Goal: Task Accomplishment & Management: Use online tool/utility

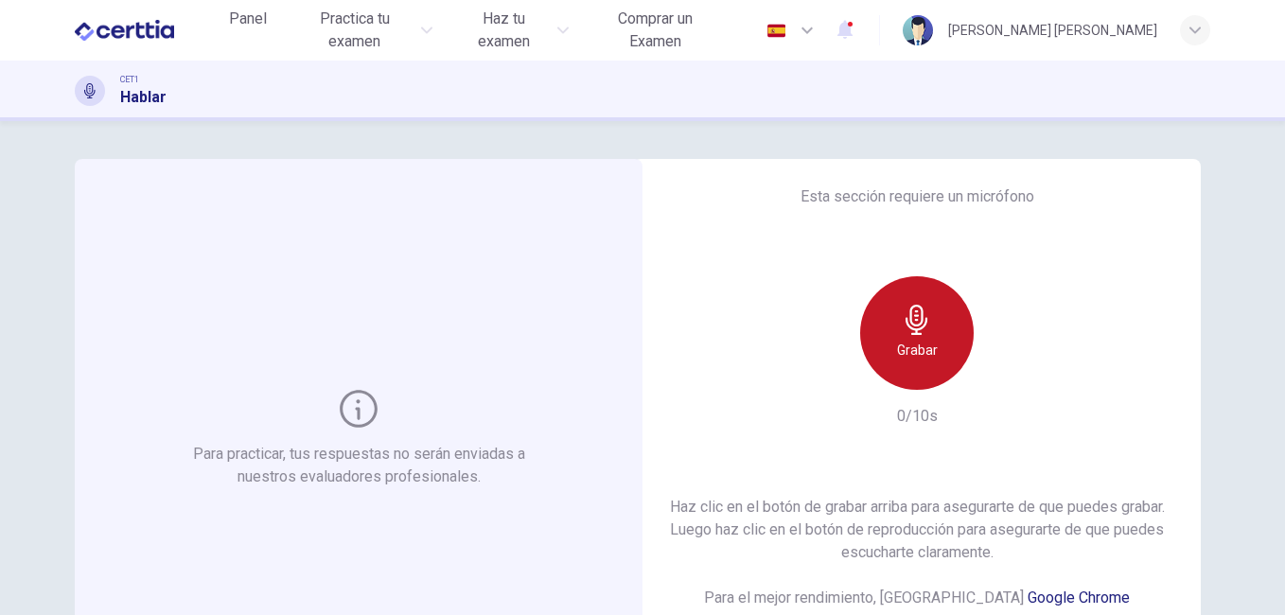
click at [924, 345] on h6 "Grabar" at bounding box center [917, 350] width 41 height 23
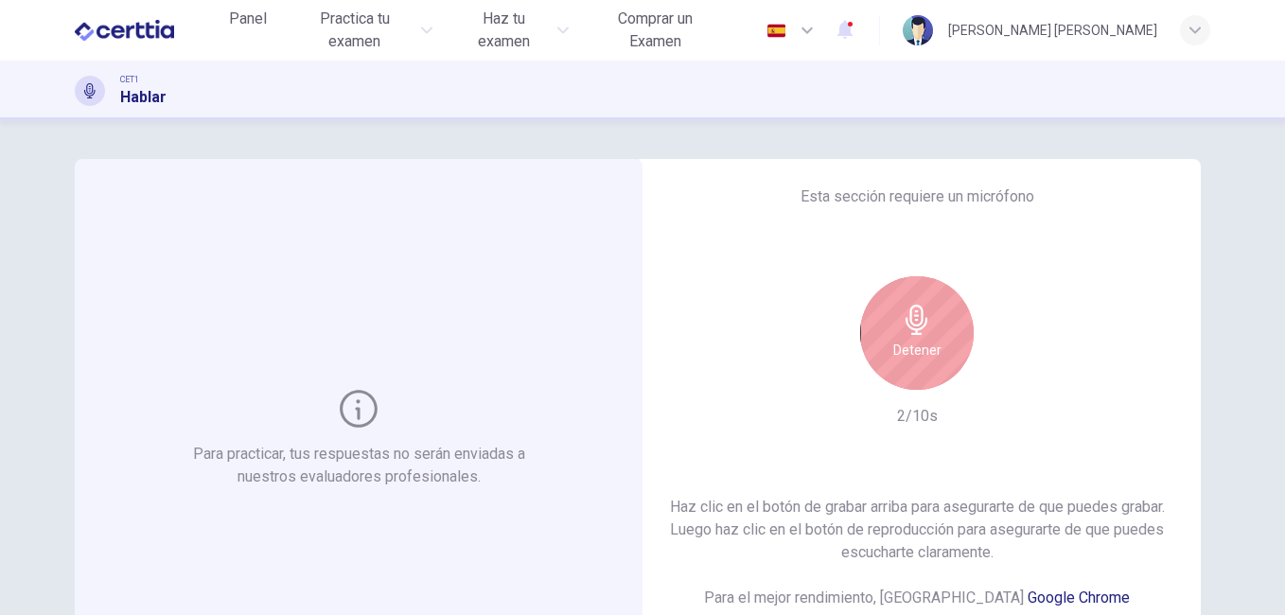
click at [924, 345] on h6 "Detener" at bounding box center [917, 350] width 48 height 23
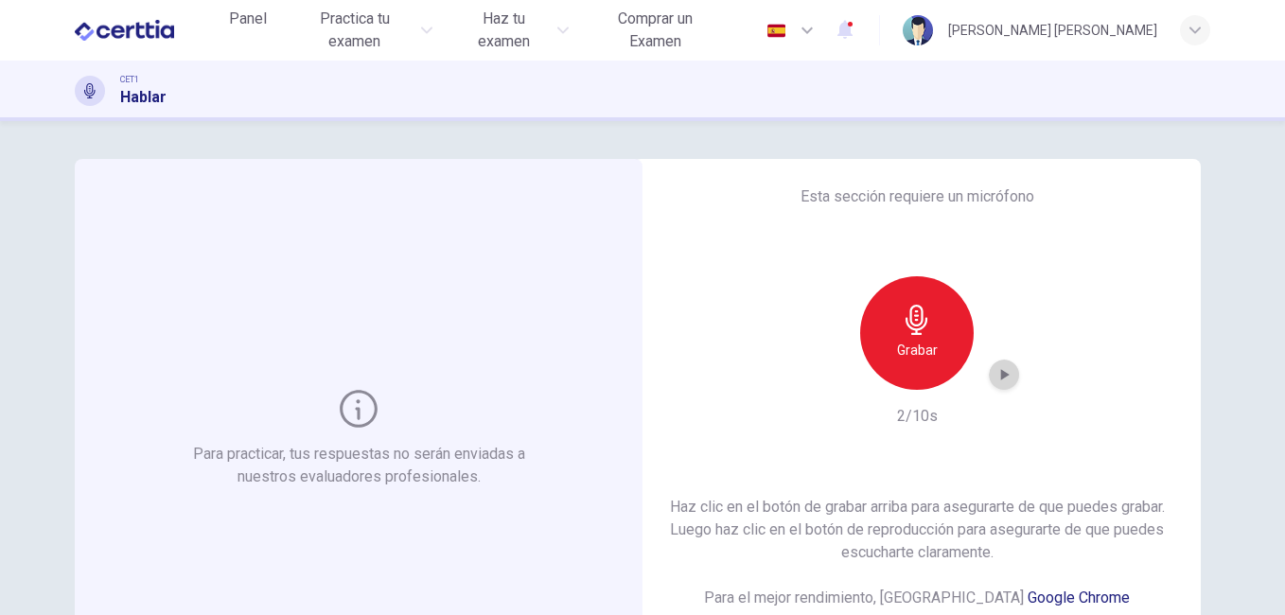
click at [1001, 374] on icon "button" at bounding box center [1005, 374] width 9 height 11
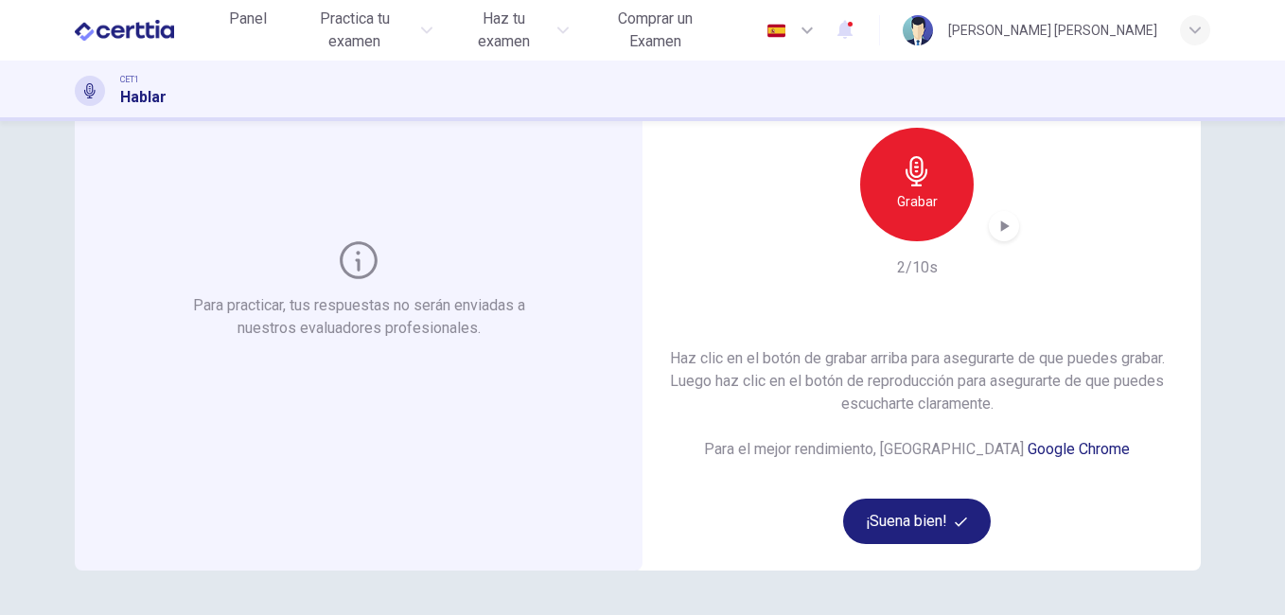
scroll to position [168, 0]
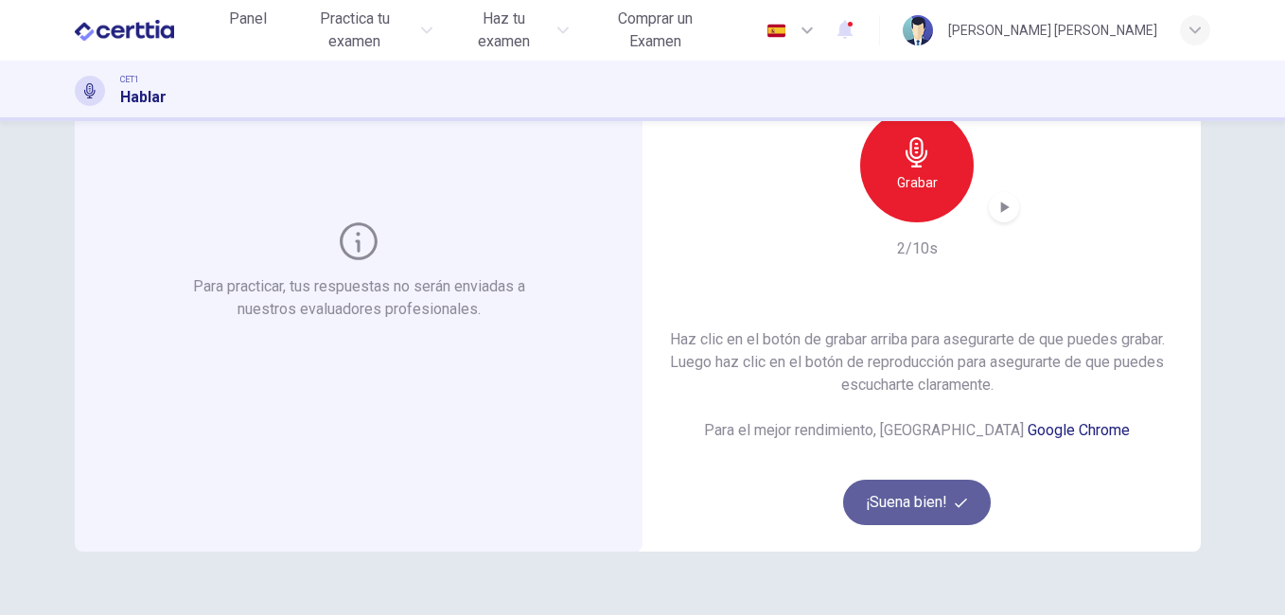
click at [938, 502] on button "¡Suena bien!" at bounding box center [917, 502] width 148 height 45
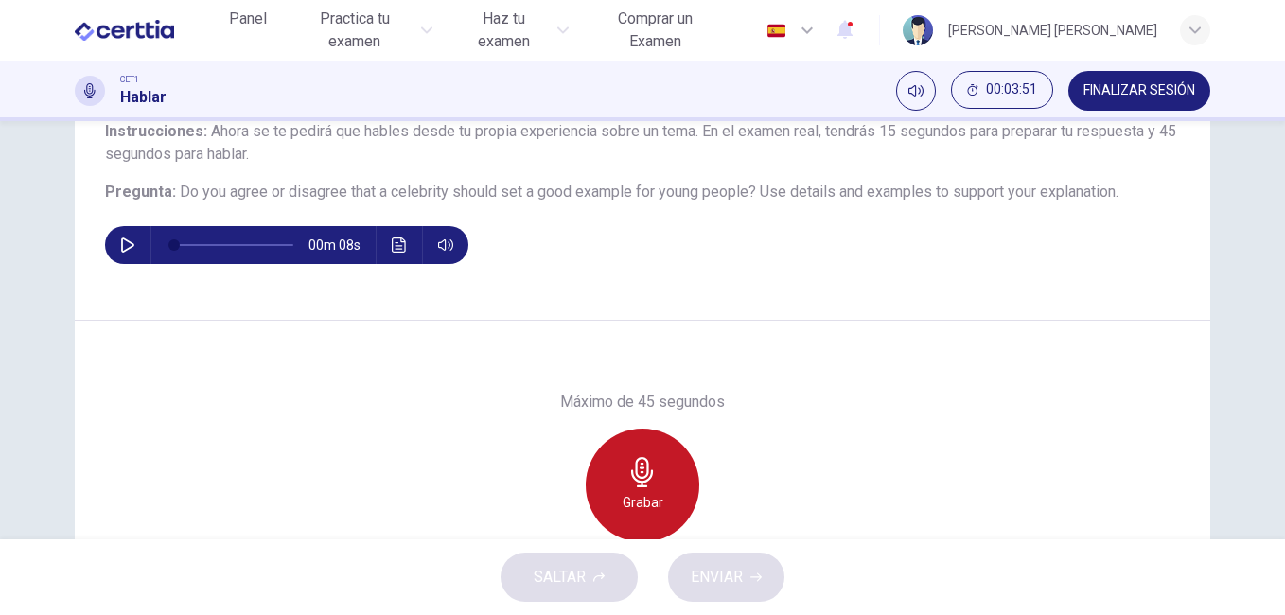
click at [638, 484] on icon "button" at bounding box center [642, 472] width 22 height 30
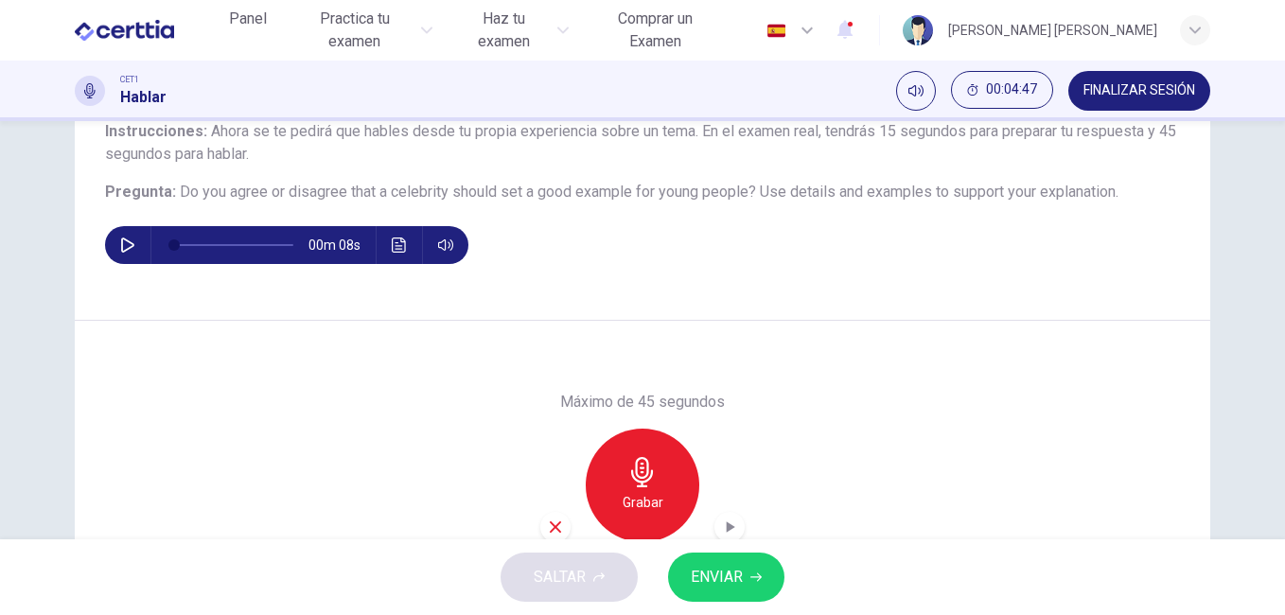
click at [121, 237] on button "button" at bounding box center [128, 245] width 30 height 38
type input "*"
click at [734, 573] on span "ENVIAR" at bounding box center [717, 577] width 52 height 26
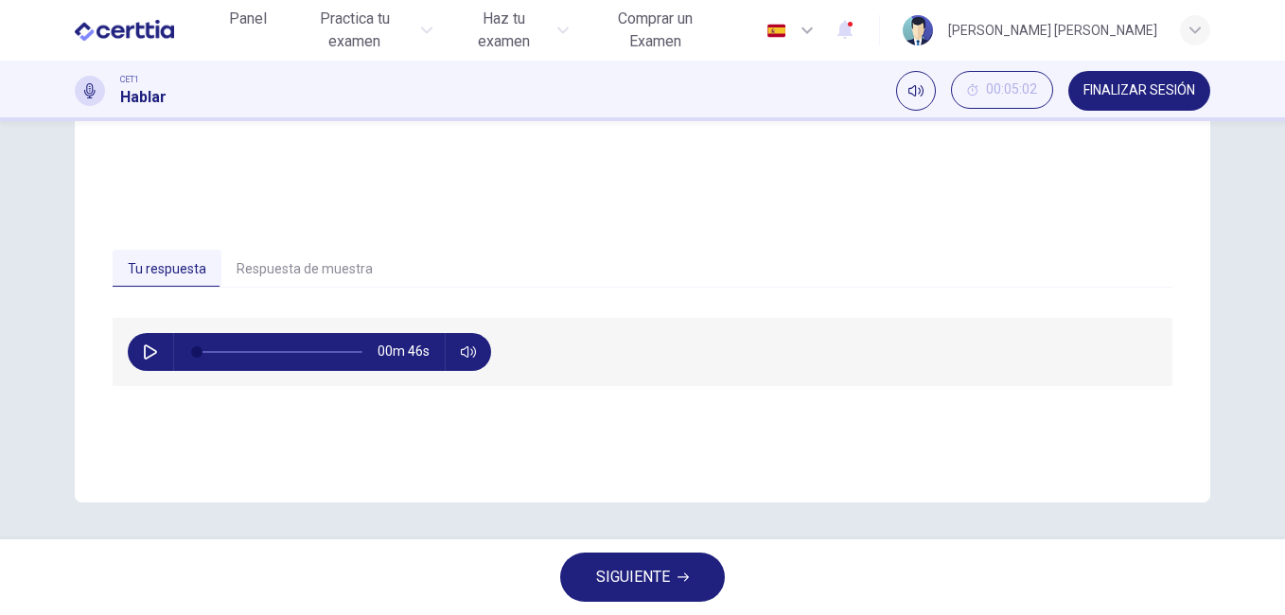
scroll to position [315, 0]
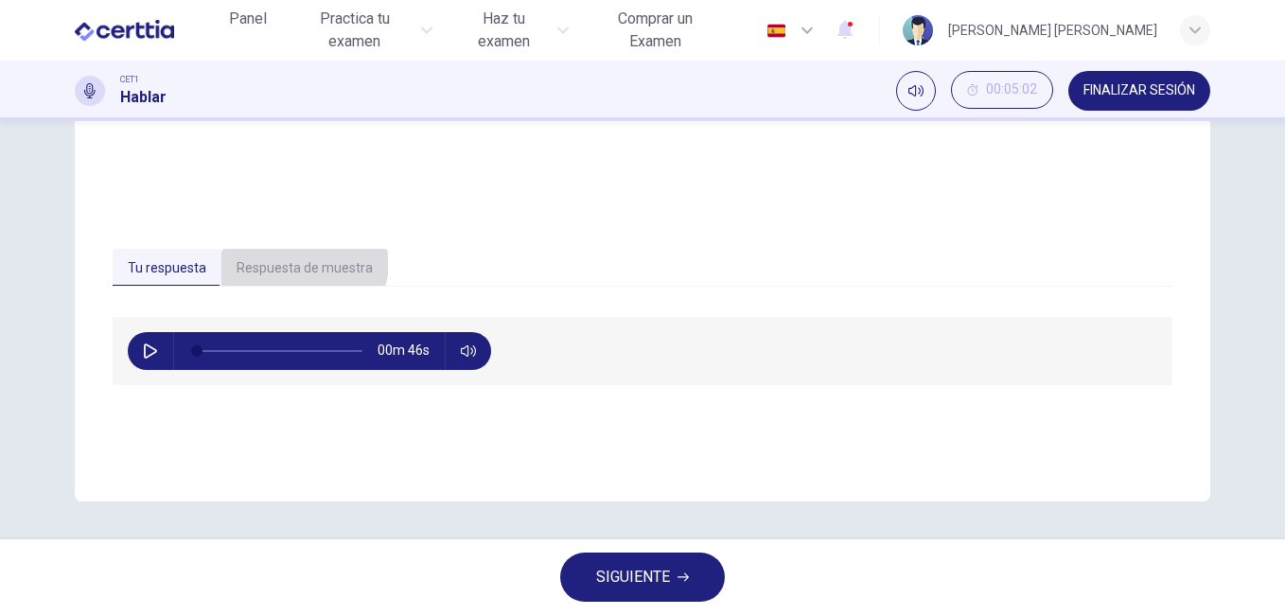
click at [292, 261] on button "Respuesta de muestra" at bounding box center [304, 269] width 167 height 40
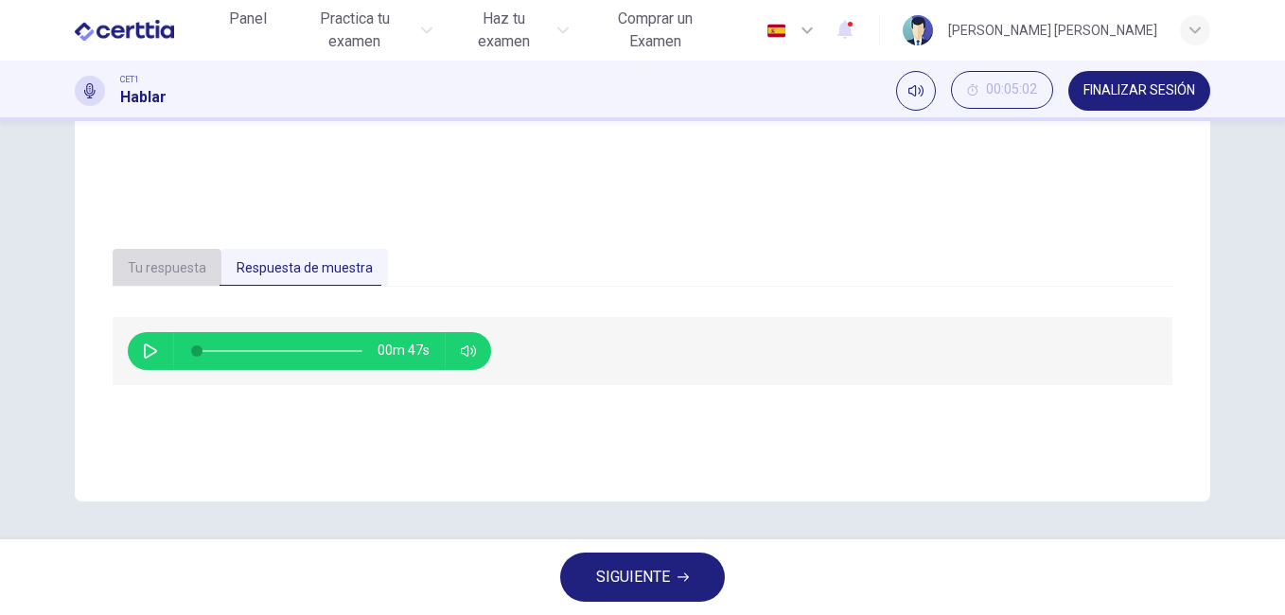
click at [177, 269] on button "Tu respuesta" at bounding box center [167, 269] width 109 height 40
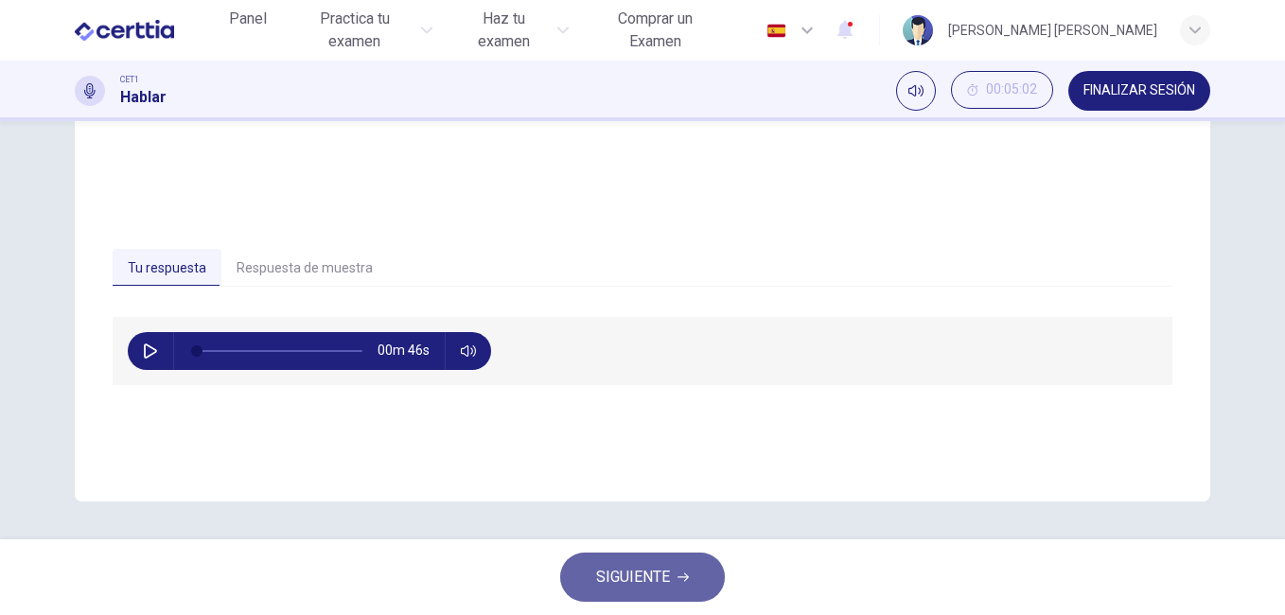
click at [653, 572] on span "SIGUIENTE" at bounding box center [633, 577] width 74 height 26
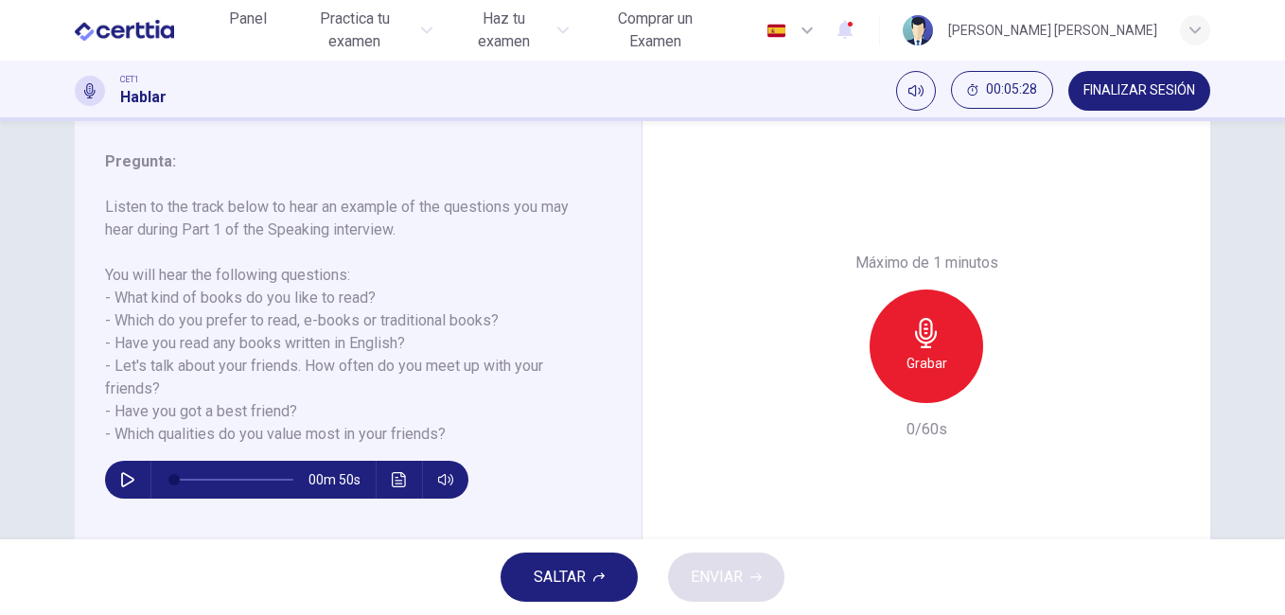
scroll to position [238, 0]
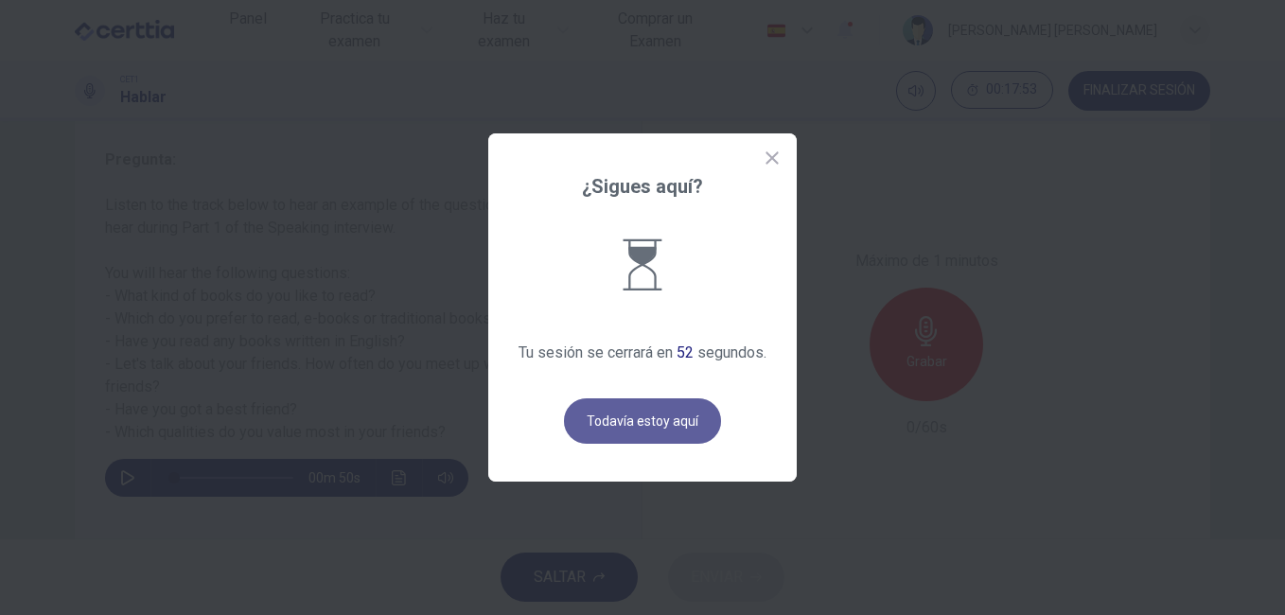
click at [639, 412] on button "Todavía estoy aquí" at bounding box center [642, 420] width 157 height 45
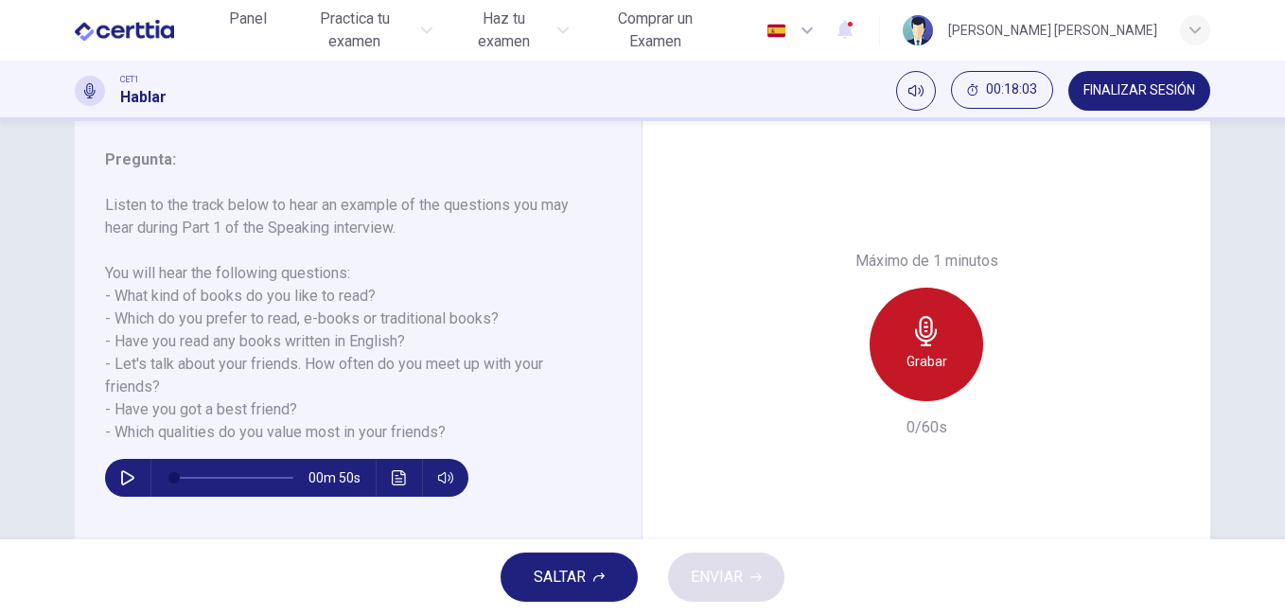
click at [914, 362] on h6 "Grabar" at bounding box center [927, 361] width 41 height 23
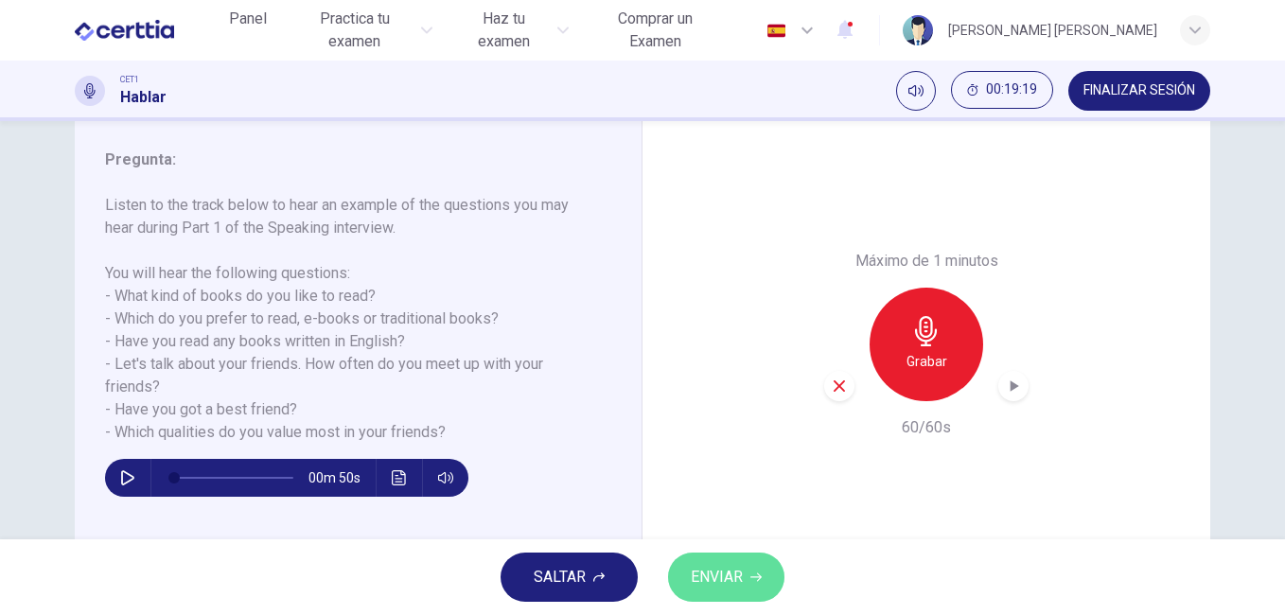
click at [738, 576] on span "ENVIAR" at bounding box center [717, 577] width 52 height 26
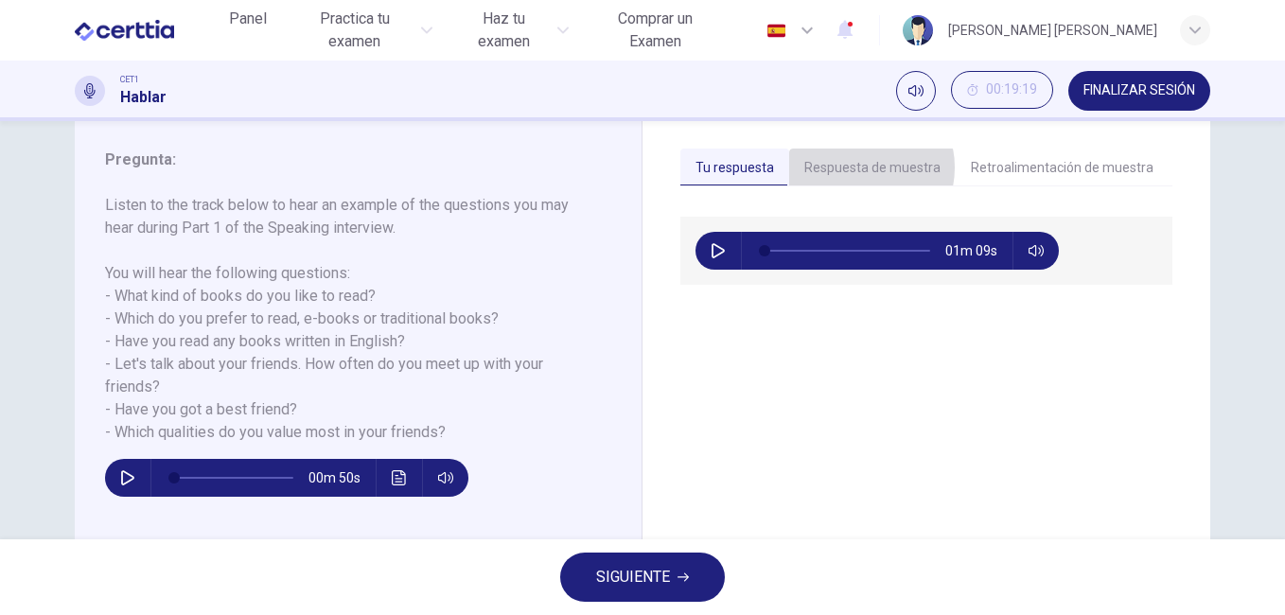
click at [853, 168] on button "Respuesta de muestra" at bounding box center [872, 169] width 167 height 40
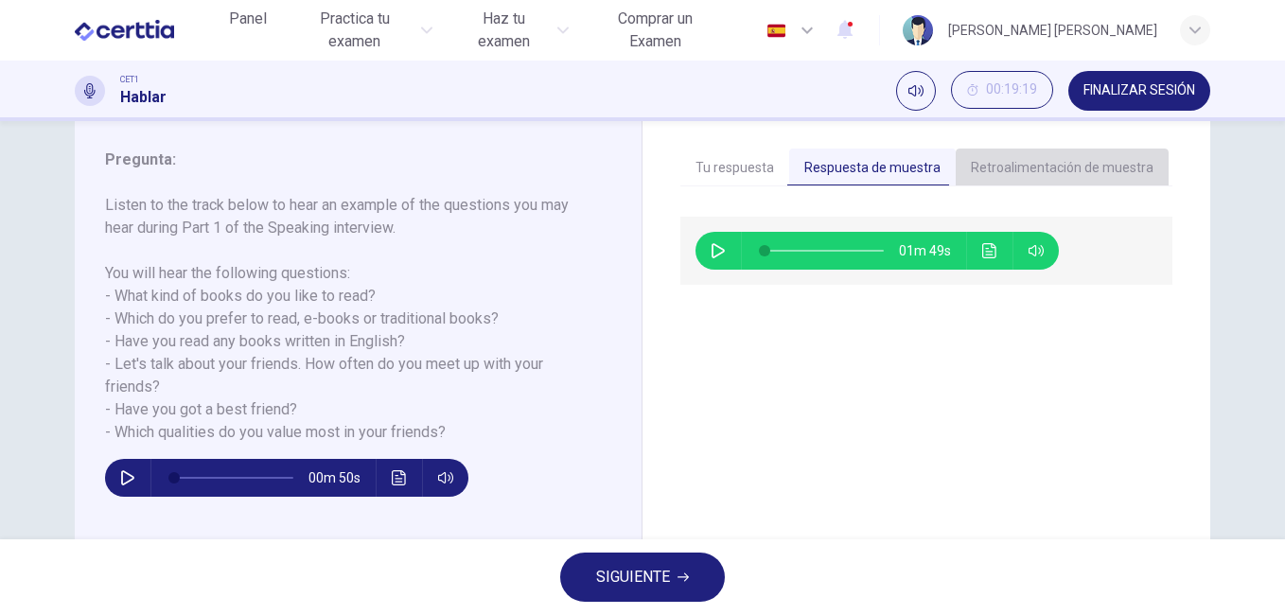
click at [1057, 160] on button "Retroalimentación de muestra" at bounding box center [1062, 169] width 213 height 40
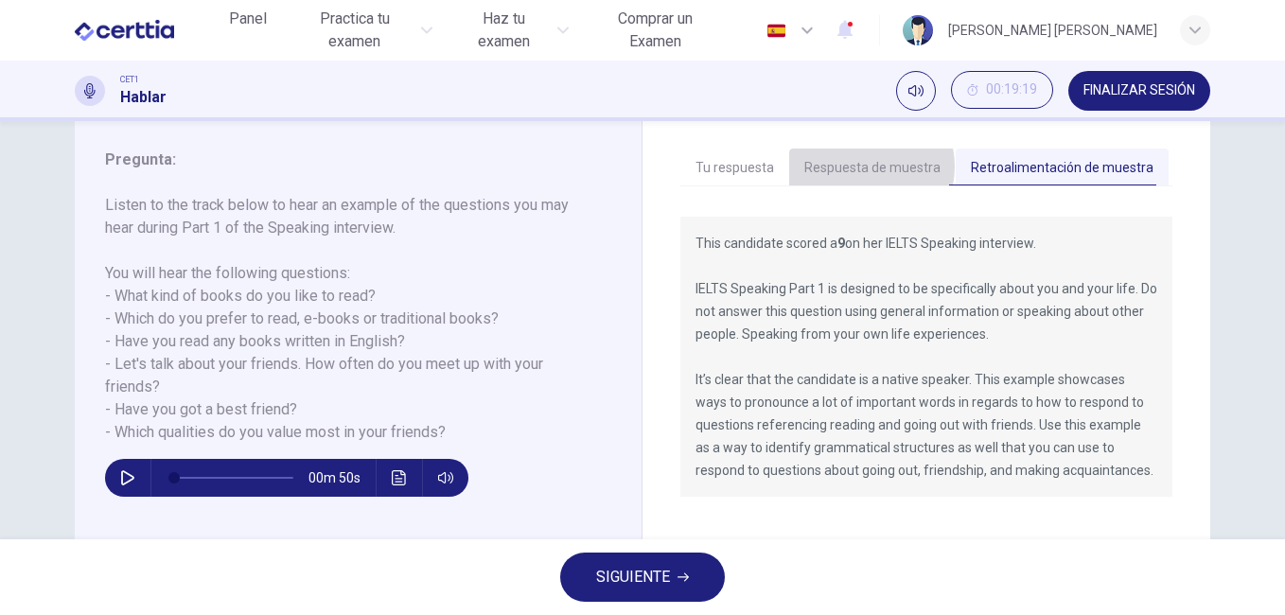
click at [853, 167] on button "Respuesta de muestra" at bounding box center [872, 169] width 167 height 40
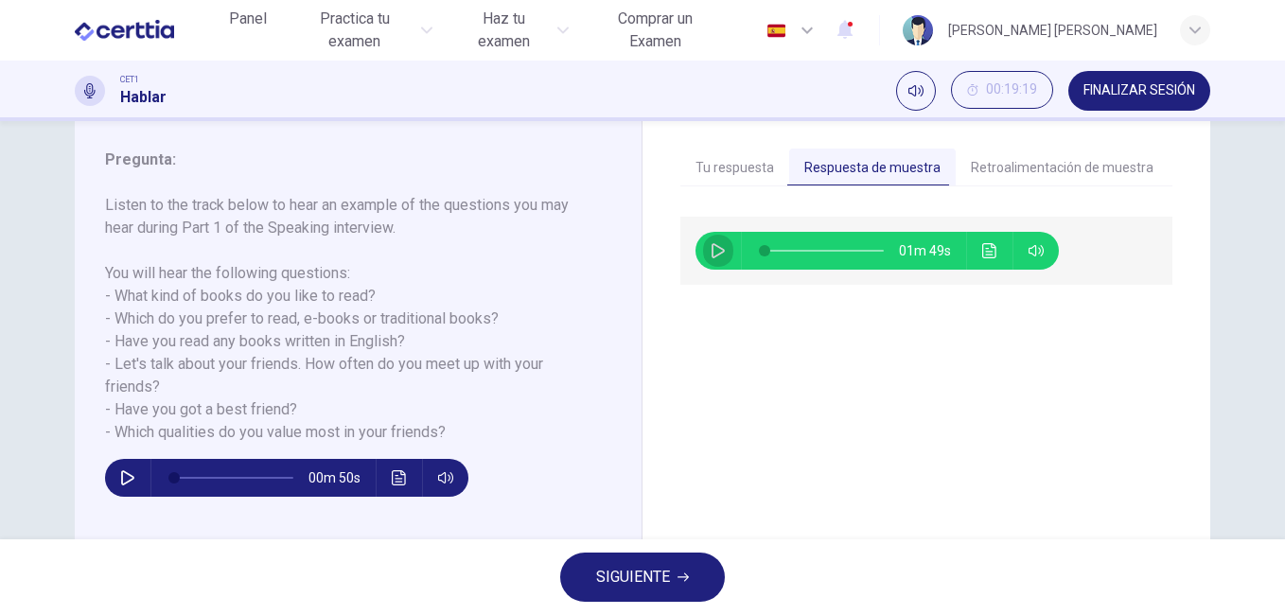
click at [711, 252] on icon "button" at bounding box center [718, 250] width 15 height 15
type input "*"
click at [741, 160] on button "Tu respuesta" at bounding box center [734, 169] width 109 height 40
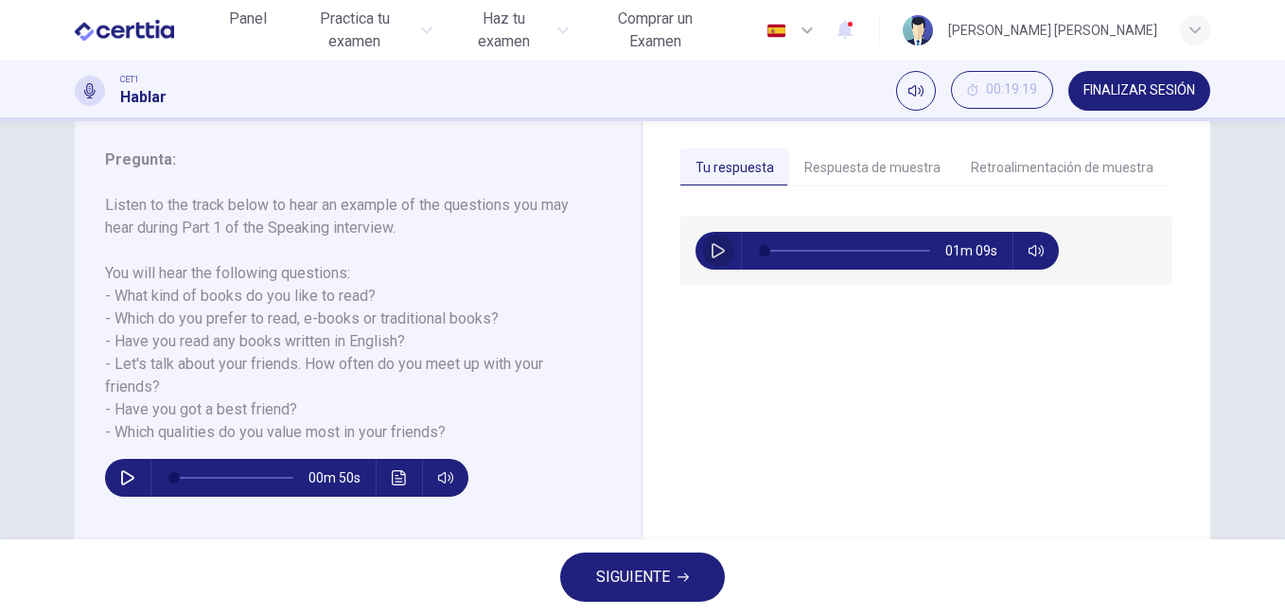
click at [716, 250] on icon "button" at bounding box center [718, 250] width 15 height 15
type input "*"
click at [874, 164] on button "Respuesta de muestra" at bounding box center [872, 169] width 167 height 40
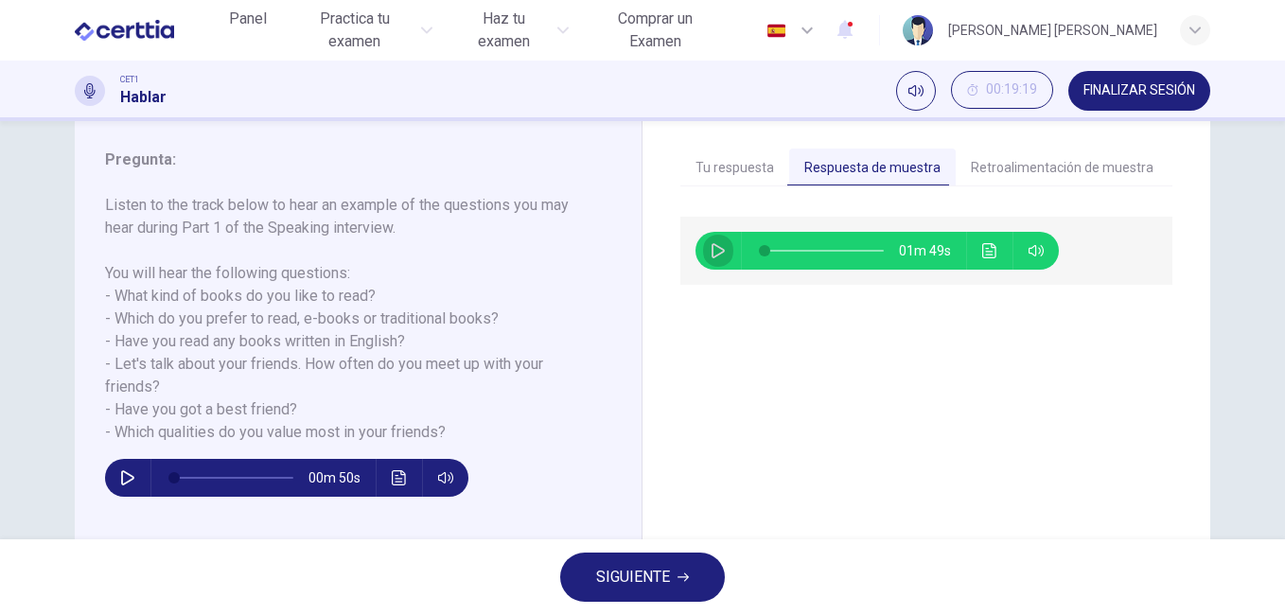
click at [714, 253] on icon "button" at bounding box center [718, 250] width 15 height 15
click at [985, 257] on icon "Haz clic para ver la transcripción del audio" at bounding box center [989, 250] width 14 height 15
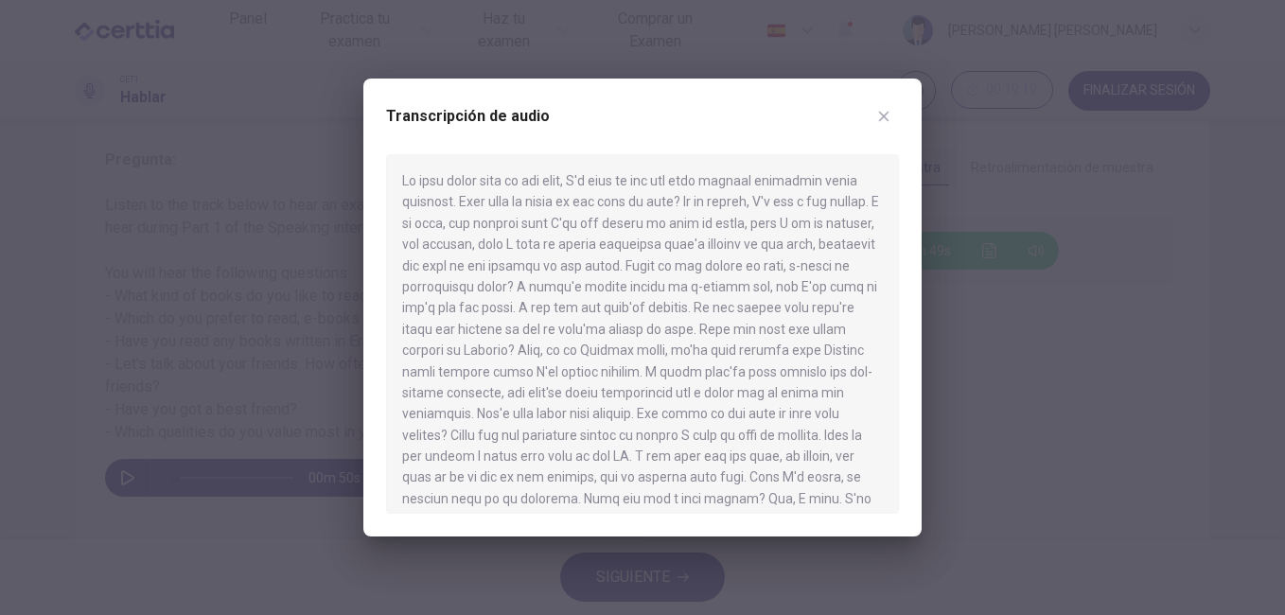
type input "*"
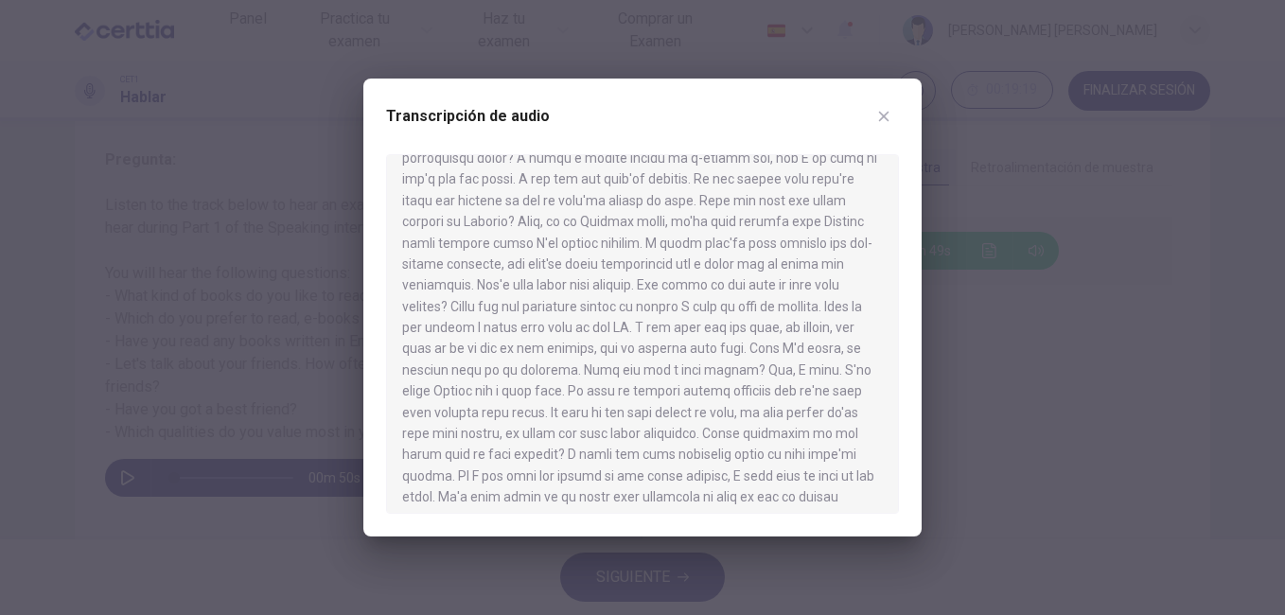
scroll to position [139, 0]
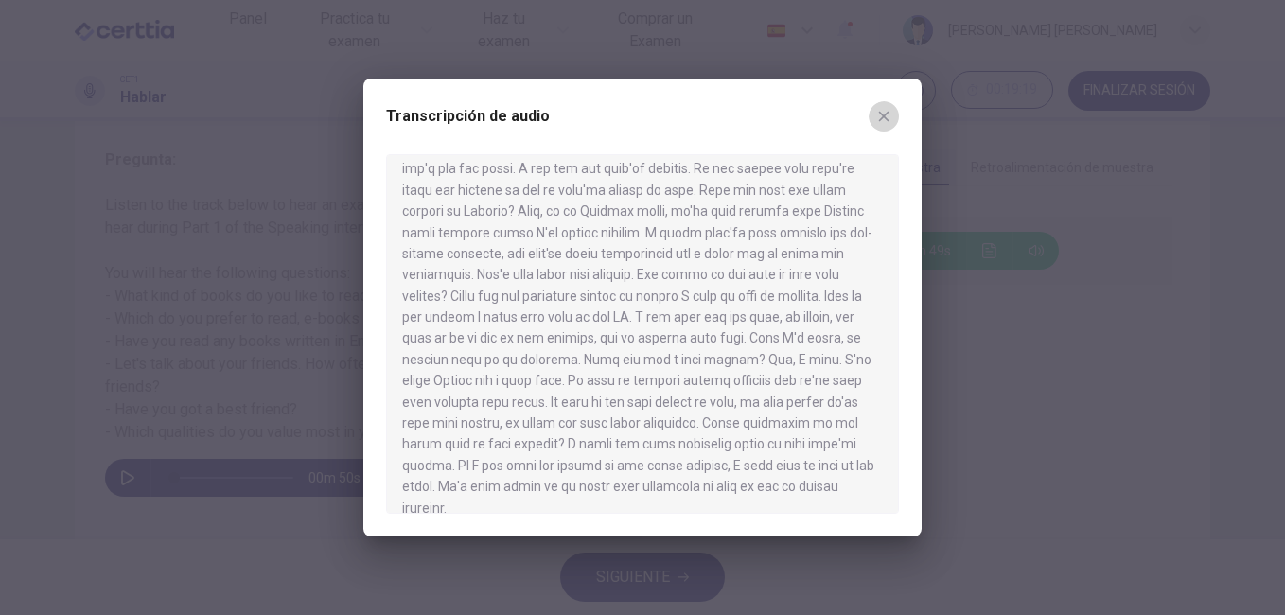
click at [887, 113] on icon "button" at bounding box center [884, 117] width 10 height 10
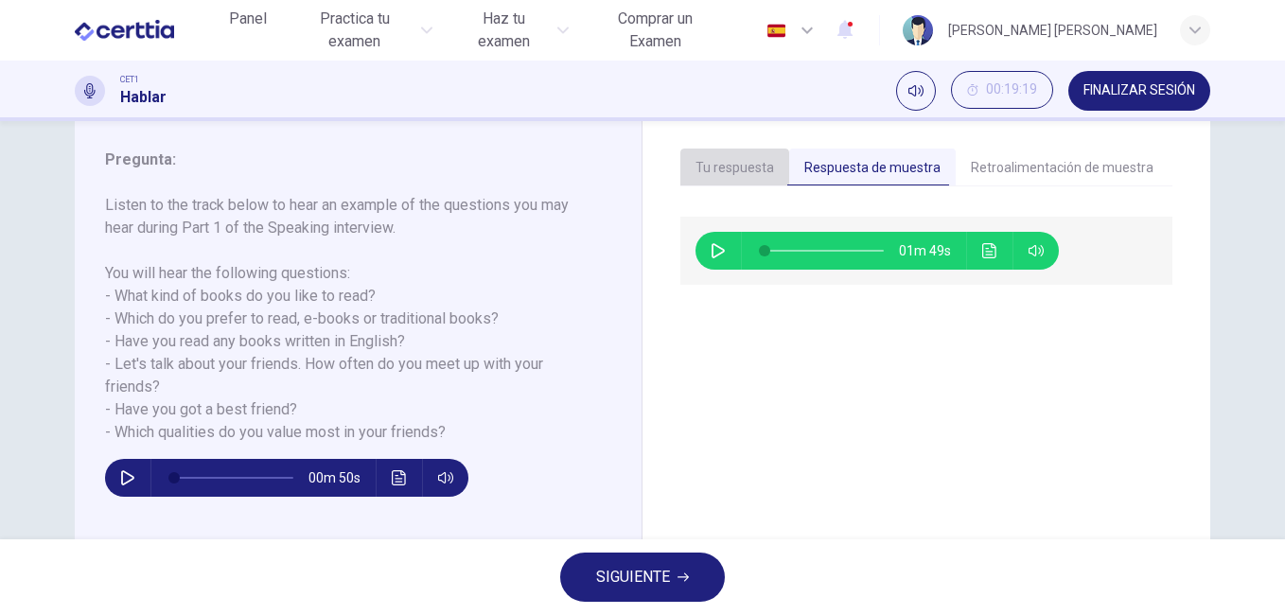
click at [727, 169] on button "Tu respuesta" at bounding box center [734, 169] width 109 height 40
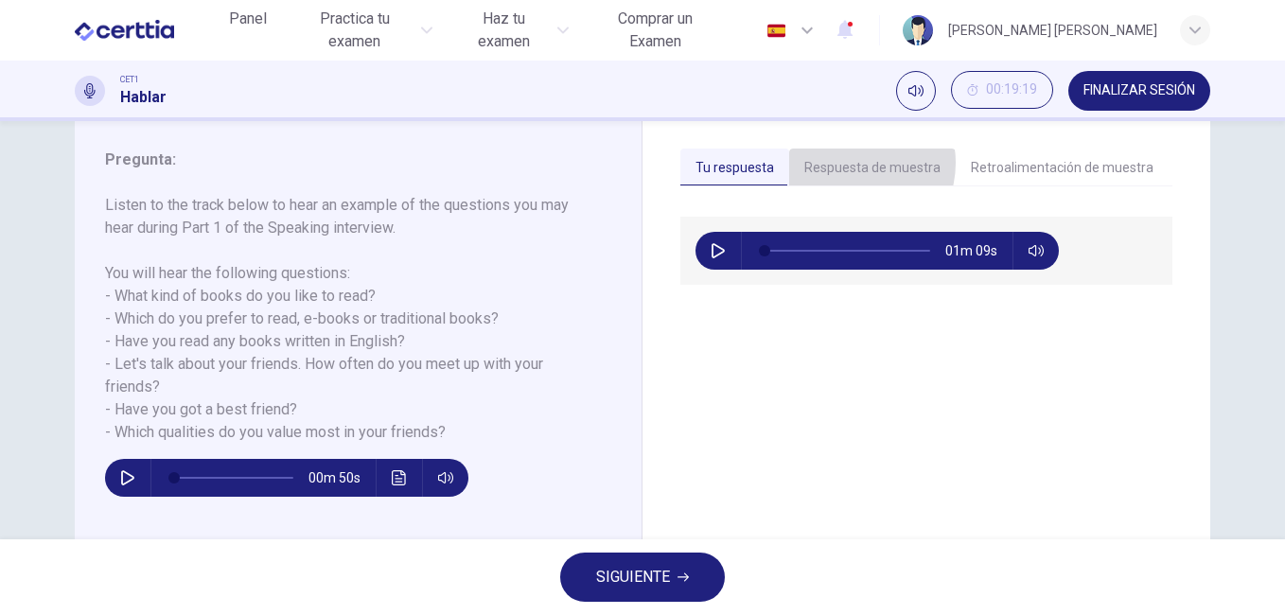
click at [846, 163] on button "Respuesta de muestra" at bounding box center [872, 169] width 167 height 40
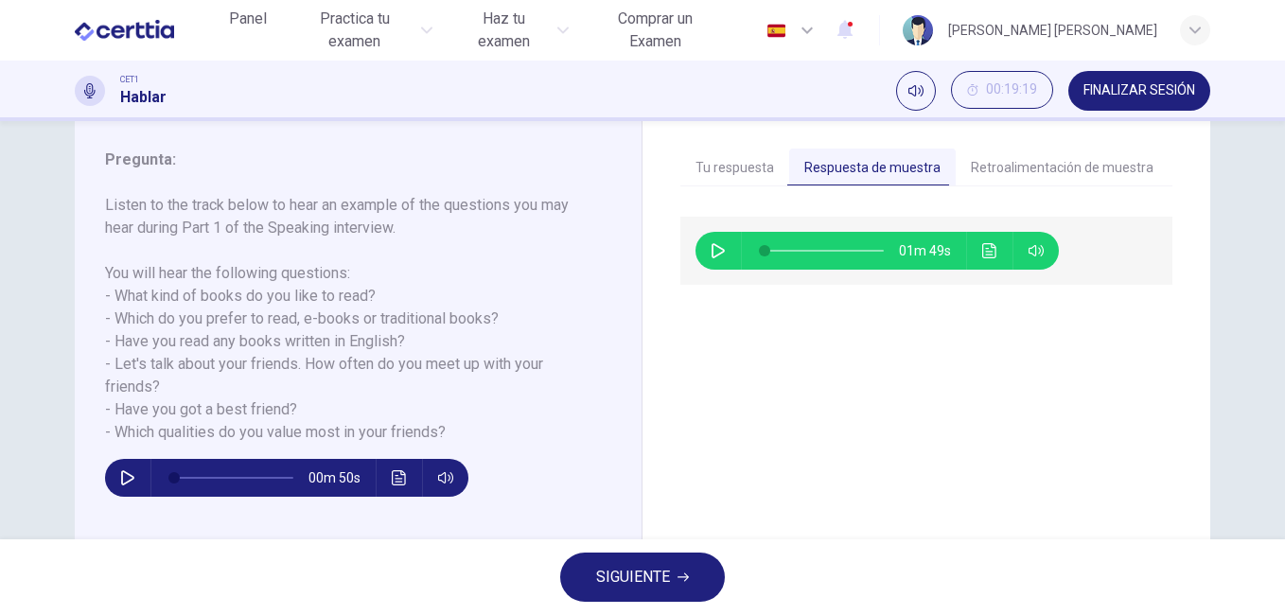
click at [680, 569] on button "SIGUIENTE" at bounding box center [642, 577] width 165 height 49
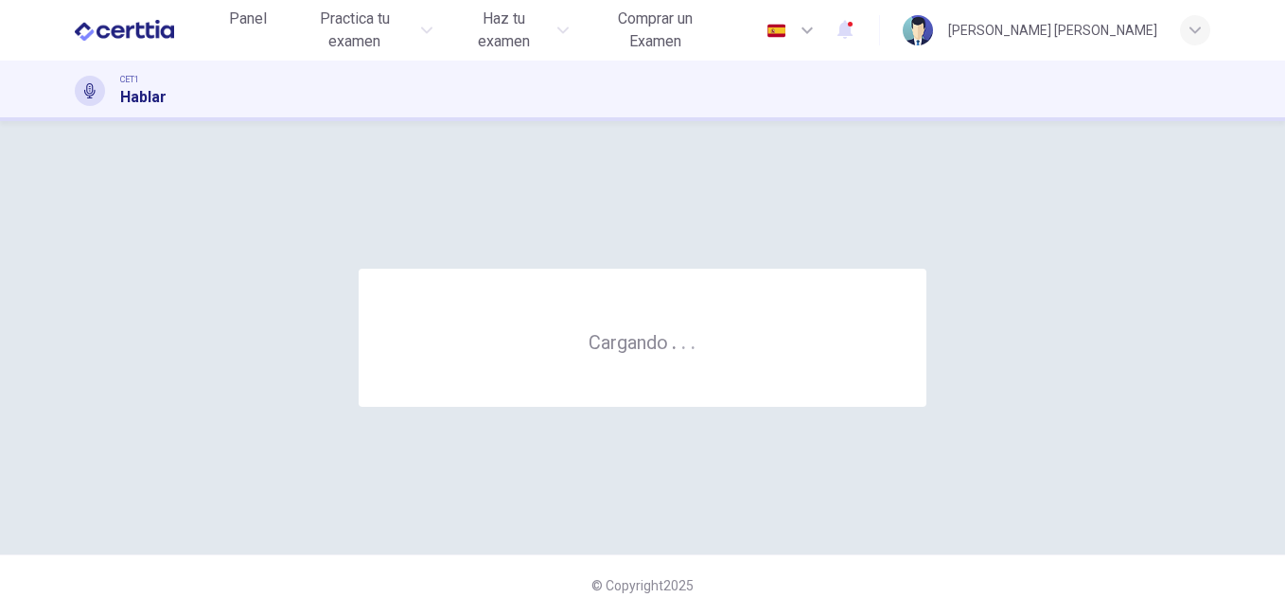
scroll to position [0, 0]
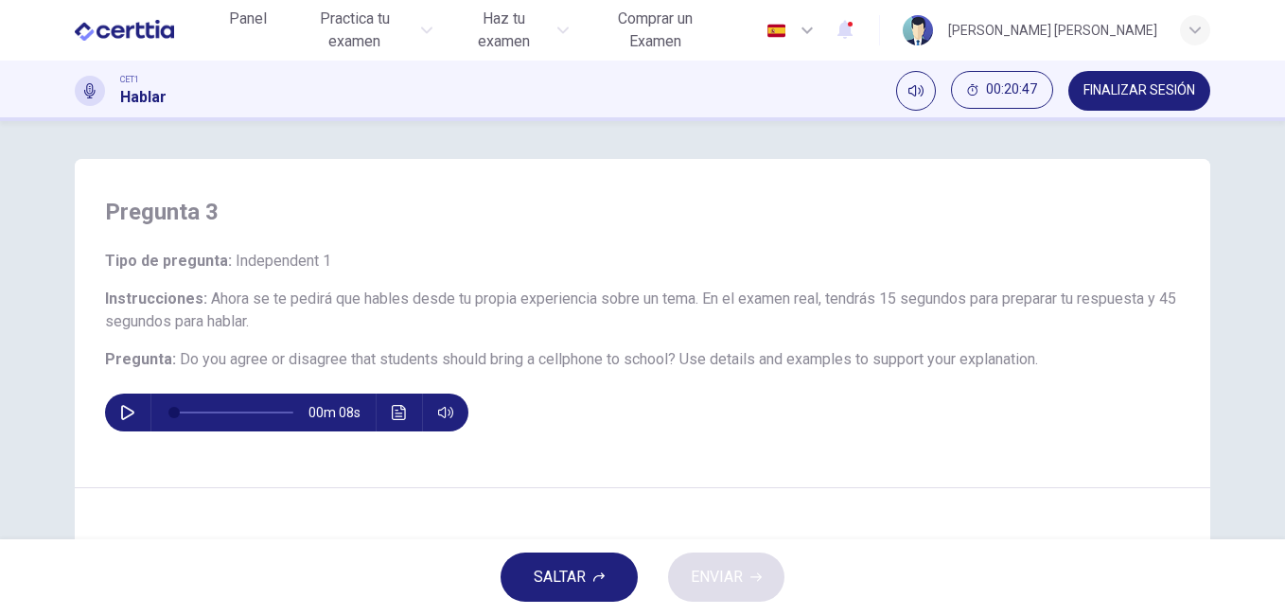
click at [120, 414] on icon "button" at bounding box center [127, 412] width 15 height 15
type input "*"
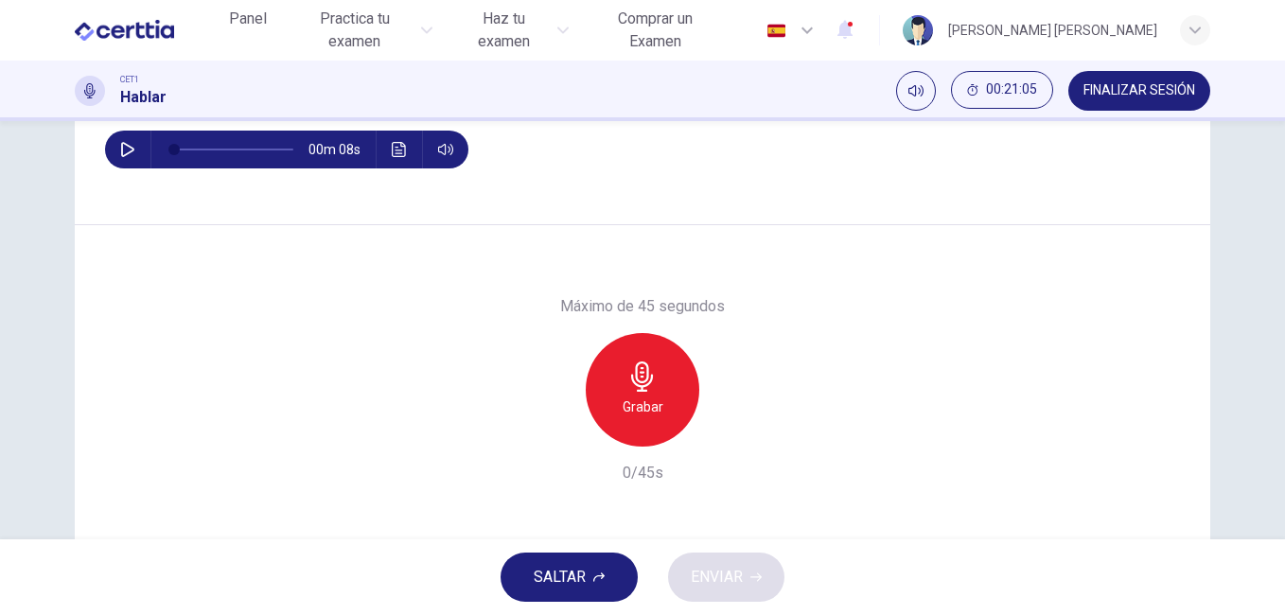
scroll to position [315, 0]
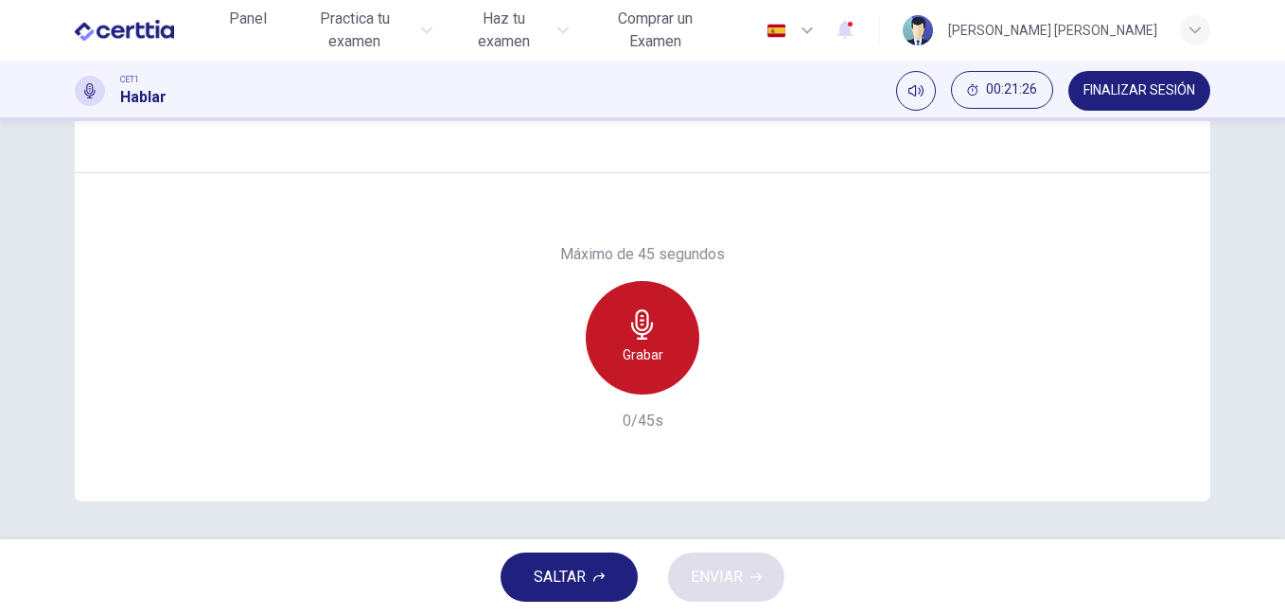
click at [652, 315] on icon "button" at bounding box center [642, 324] width 30 height 30
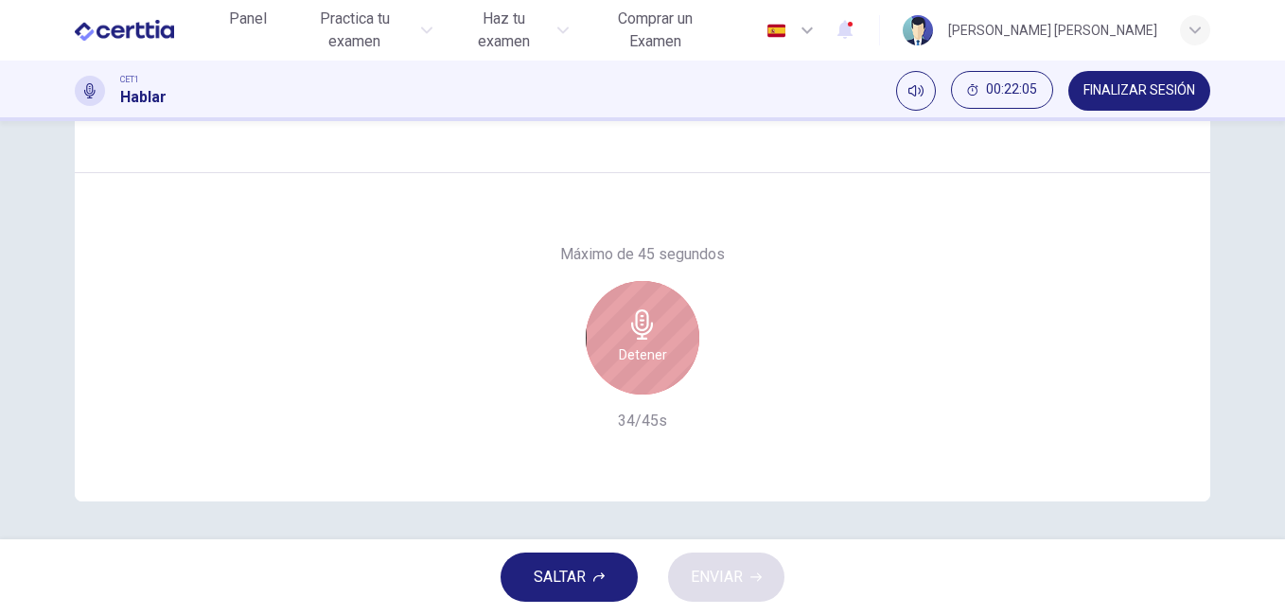
click at [644, 346] on h6 "Detener" at bounding box center [643, 355] width 48 height 23
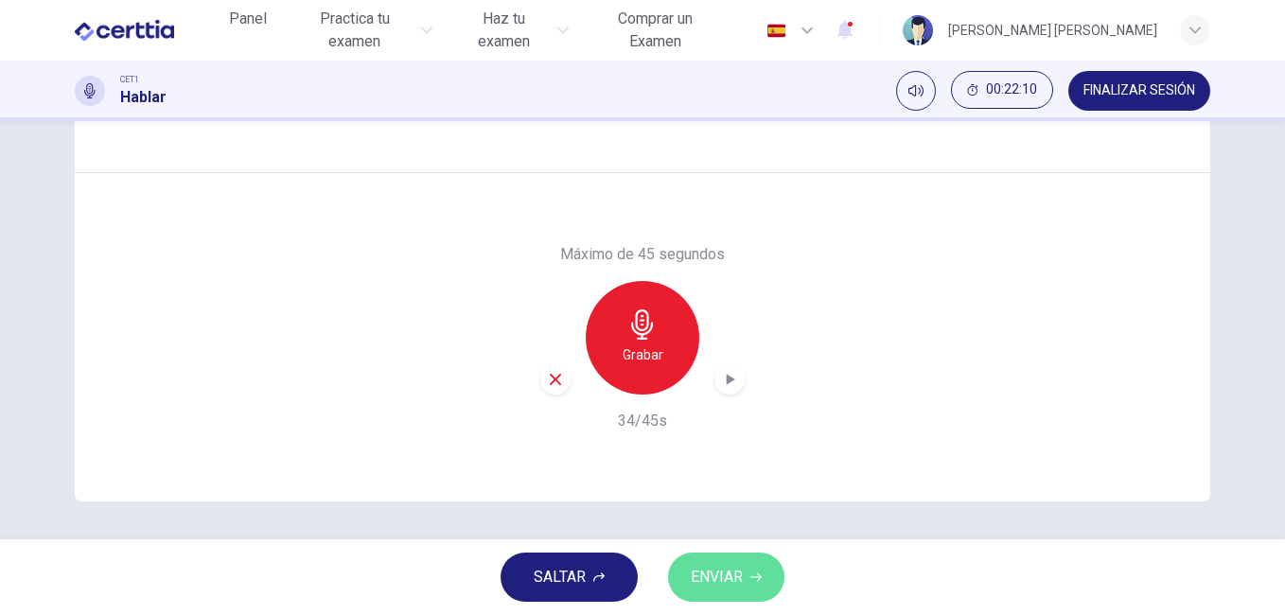
click at [737, 577] on span "ENVIAR" at bounding box center [717, 577] width 52 height 26
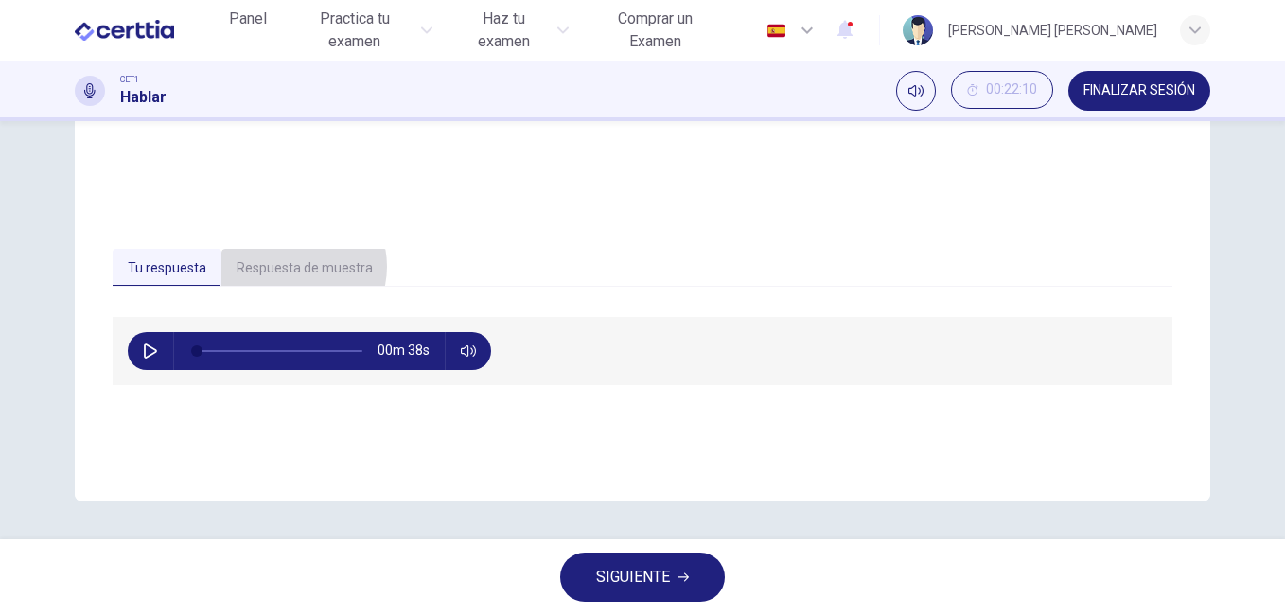
click at [286, 266] on button "Respuesta de muestra" at bounding box center [304, 269] width 167 height 40
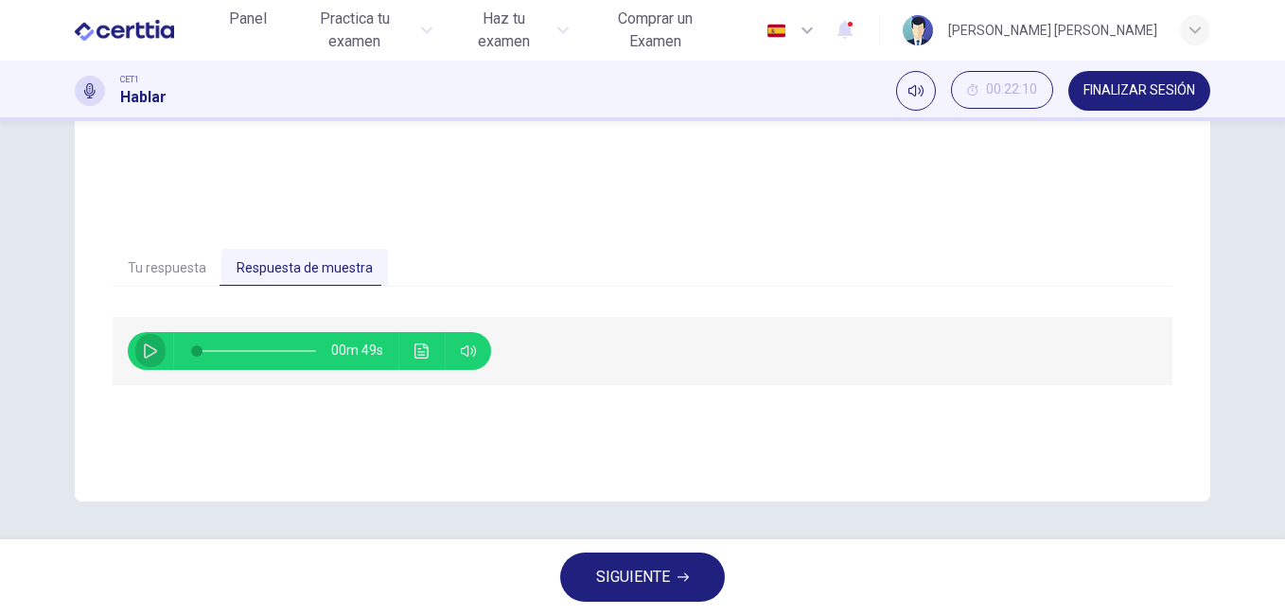
click at [135, 349] on button "button" at bounding box center [150, 351] width 30 height 38
click at [420, 348] on icon "Haz clic para ver la transcripción del audio" at bounding box center [421, 351] width 15 height 15
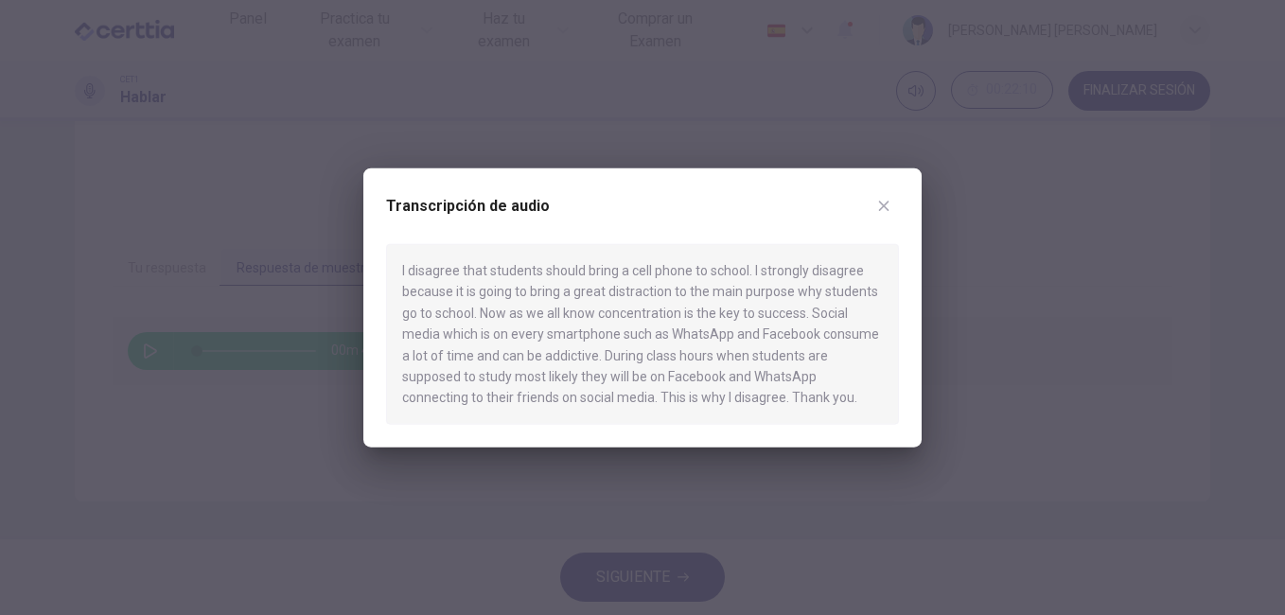
type input "*"
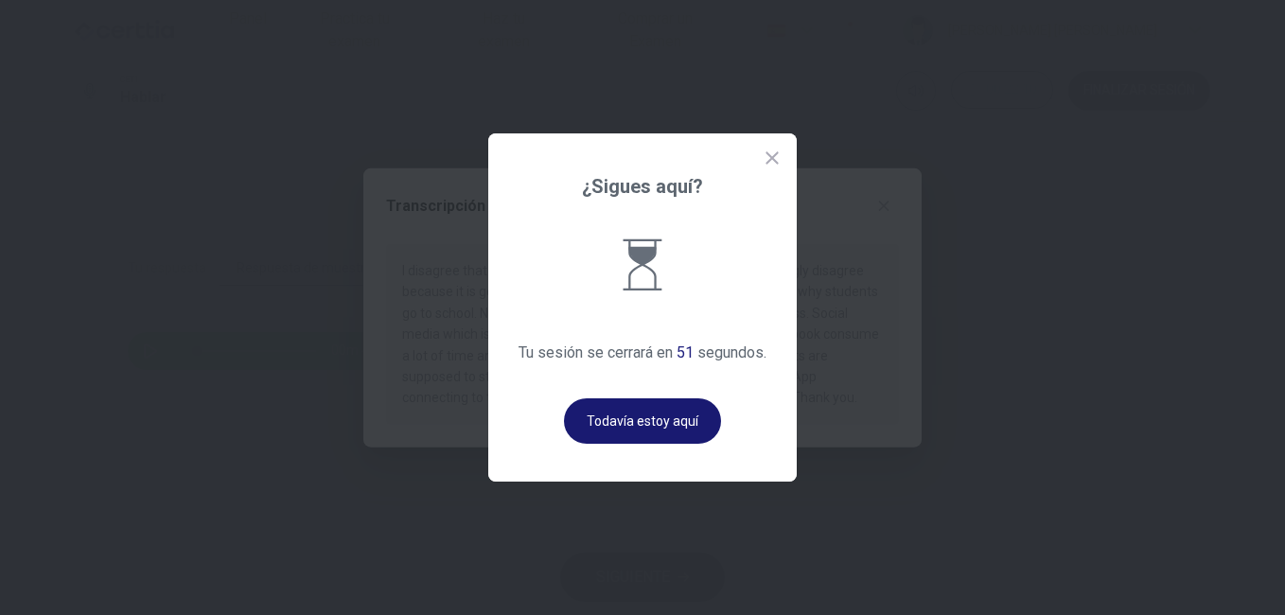
click at [616, 424] on button "Todavía estoy aquí" at bounding box center [642, 420] width 157 height 45
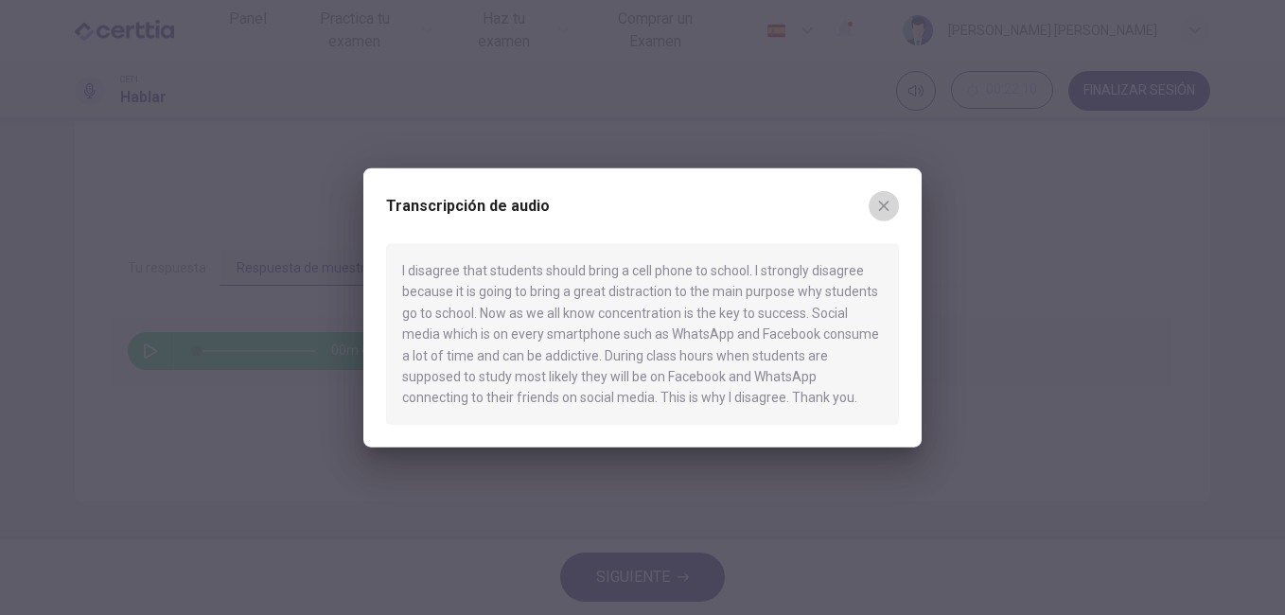
click at [882, 204] on icon "button" at bounding box center [884, 206] width 10 height 10
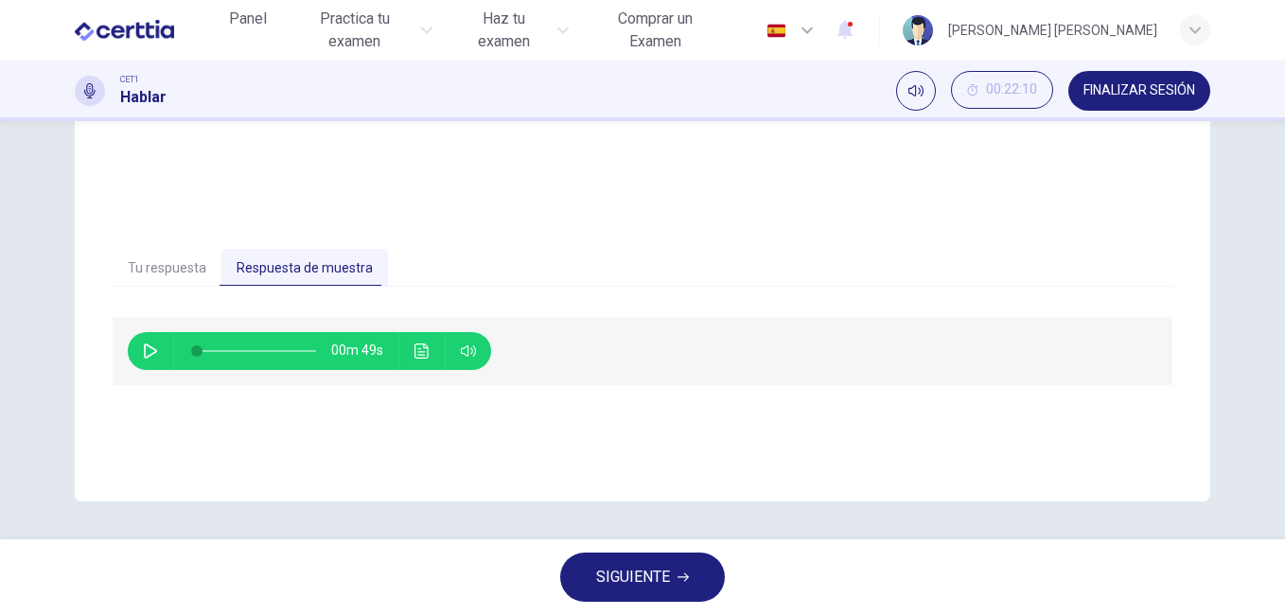
click at [675, 567] on button "SIGUIENTE" at bounding box center [642, 577] width 165 height 49
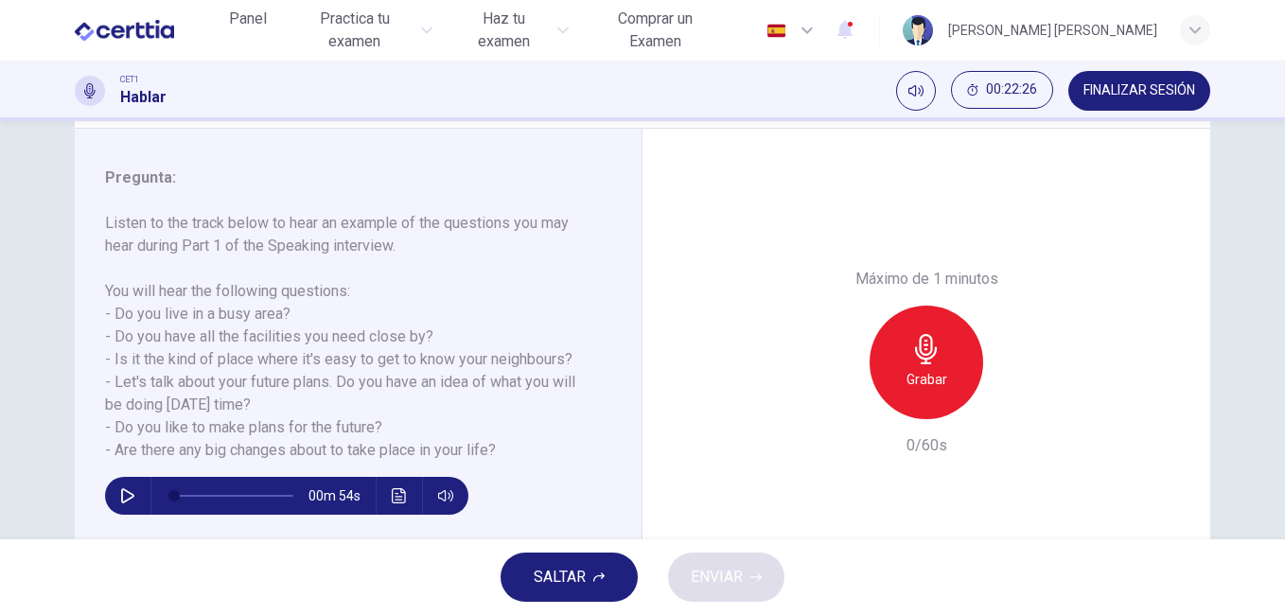
scroll to position [222, 0]
